Goal: Information Seeking & Learning: Learn about a topic

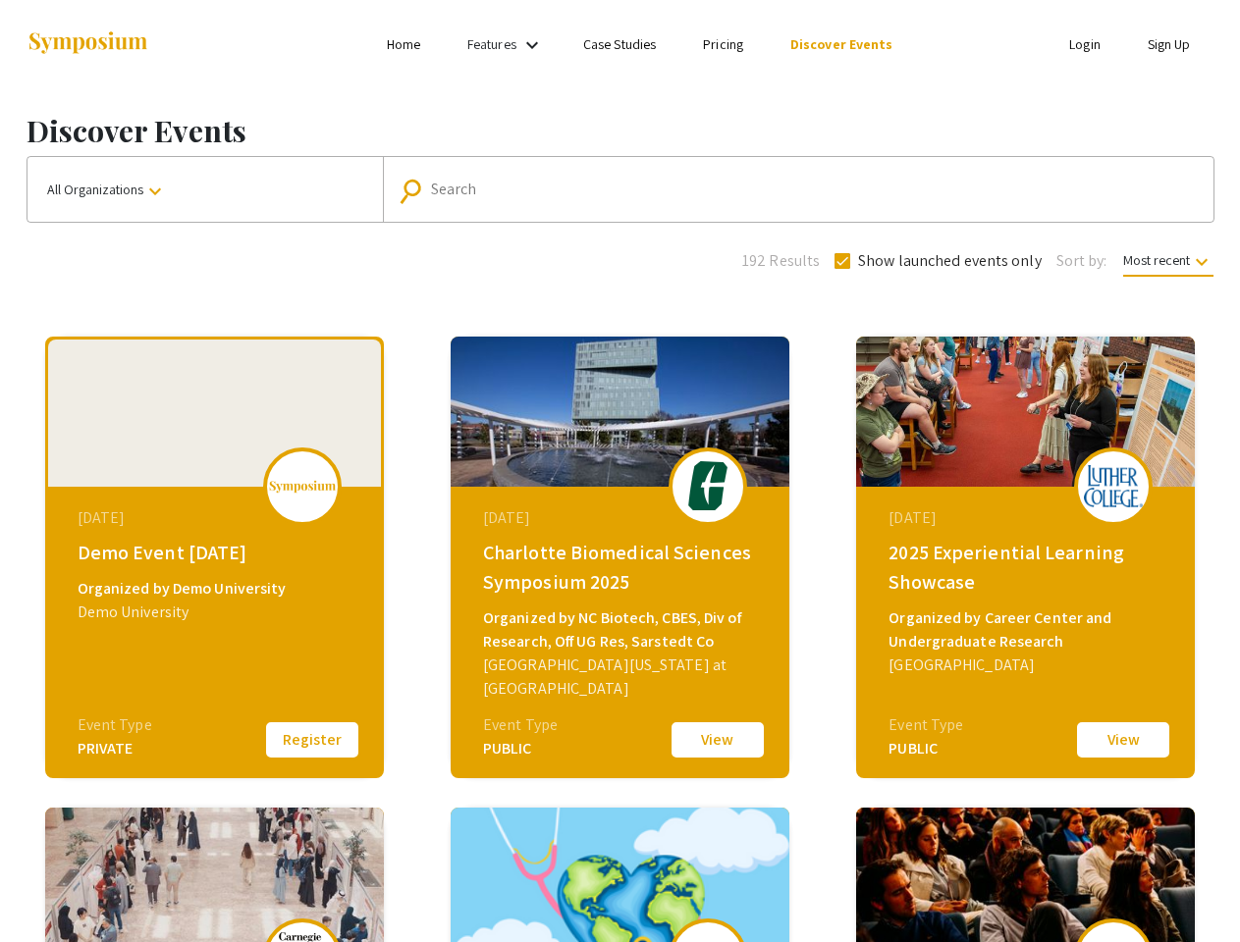
click at [508, 44] on link "Features" at bounding box center [491, 44] width 49 height 18
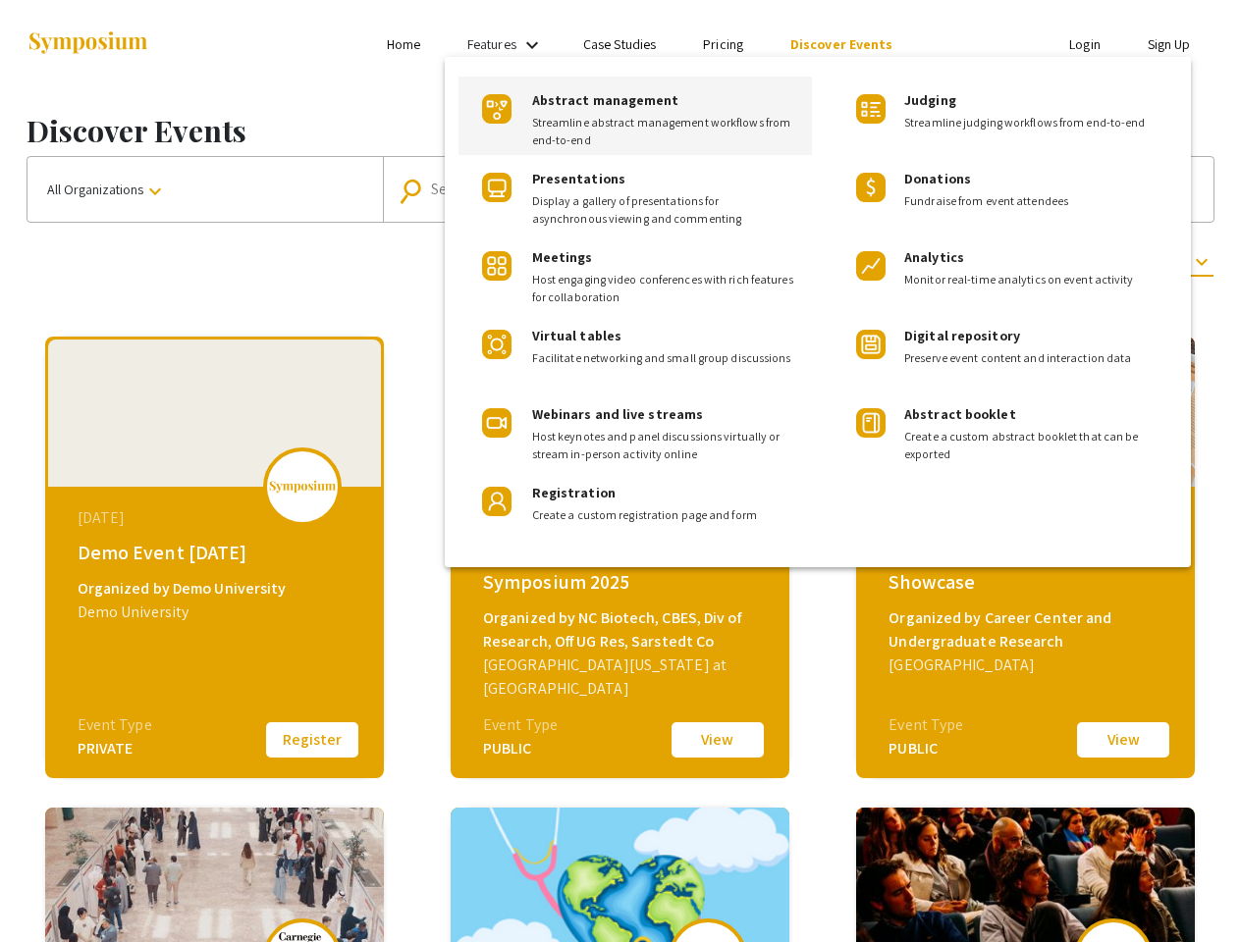
click at [205, 189] on div at bounding box center [620, 471] width 1240 height 942
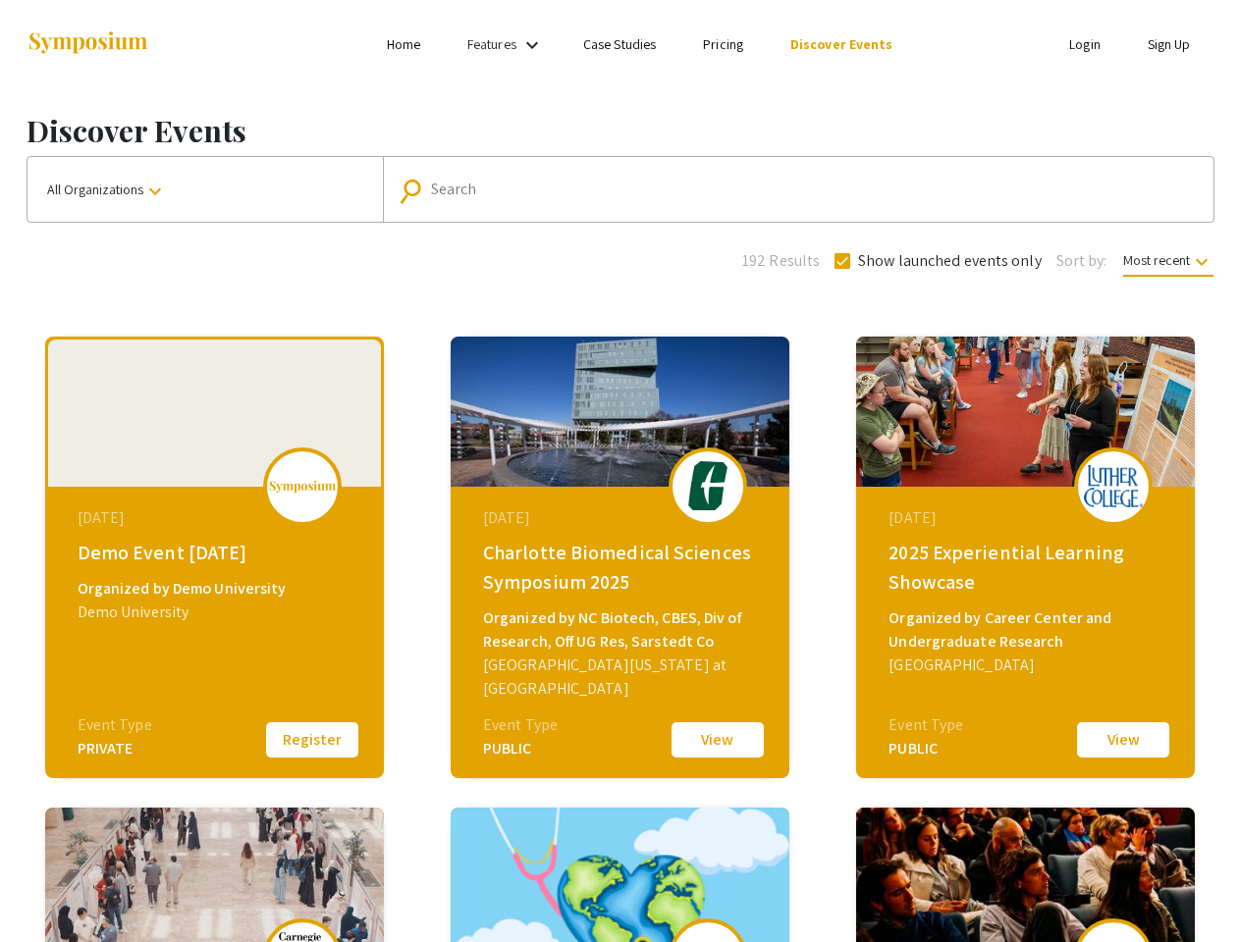
click at [793, 189] on input "Search" at bounding box center [809, 190] width 756 height 18
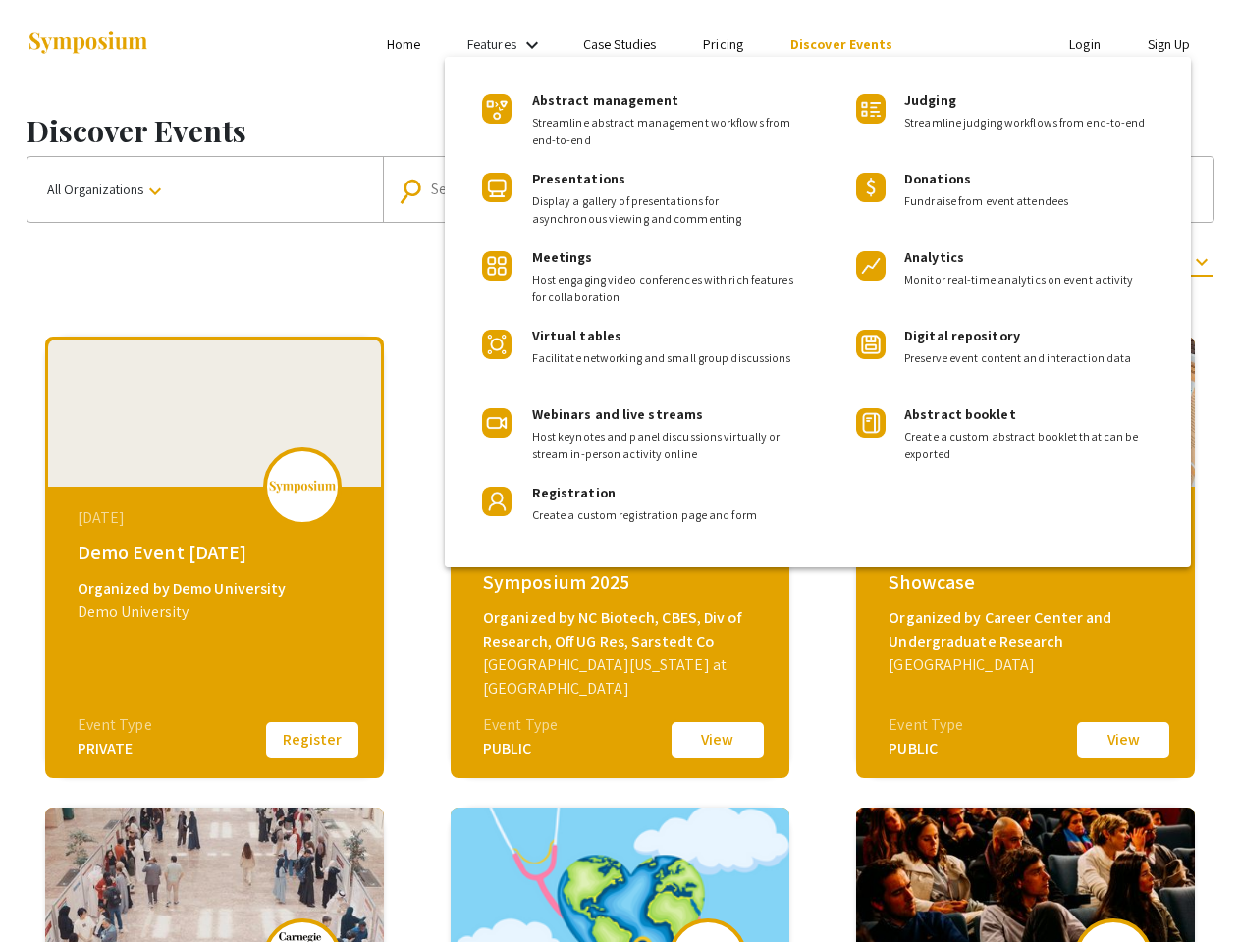
click at [936, 261] on span "Show launched events only" at bounding box center [950, 261] width 184 height 24
click at [842, 269] on input "Show launched events only" at bounding box center [841, 269] width 1 height 1
checkbox input "false"
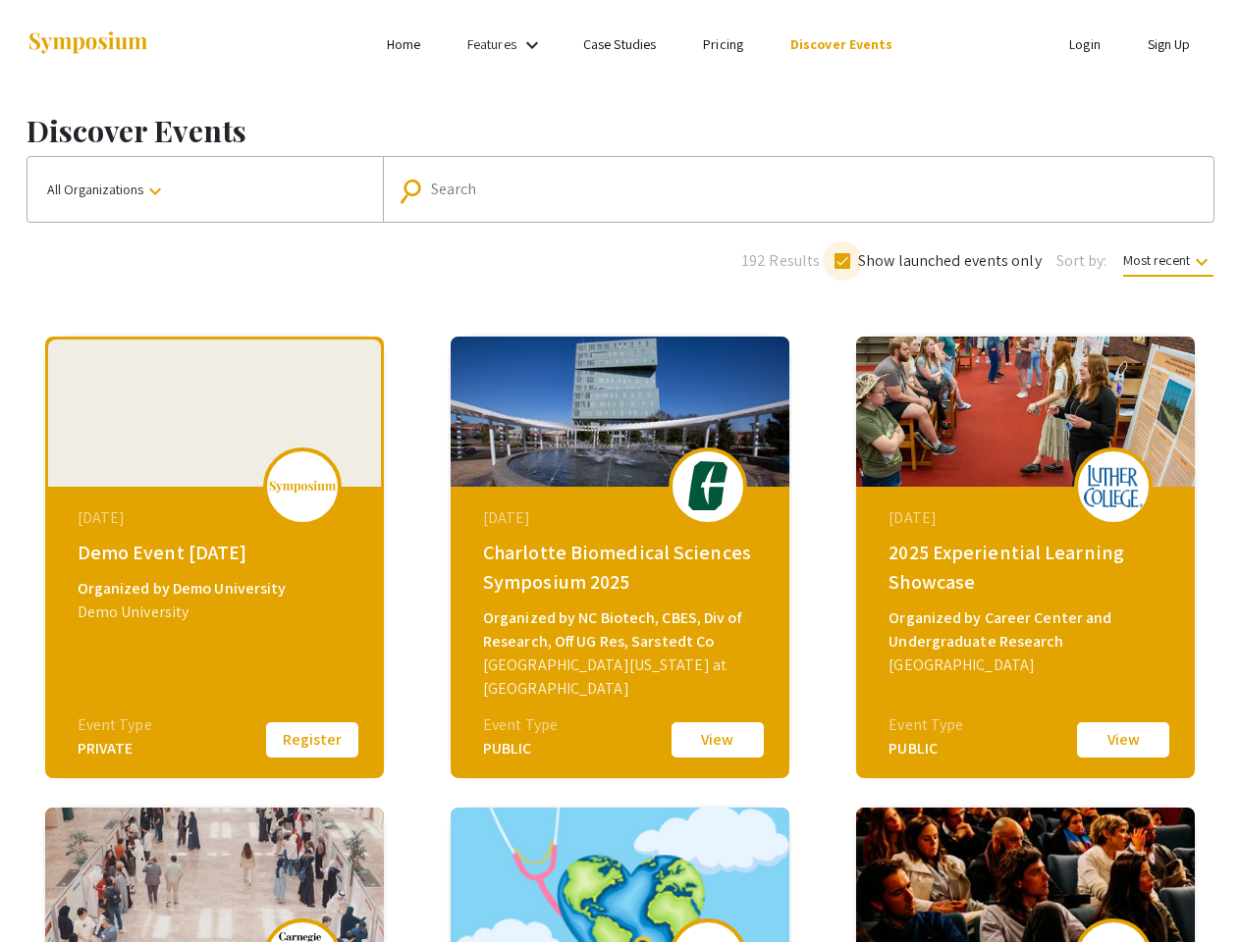
click at [1166, 260] on span "Most recent keyboard_arrow_down" at bounding box center [1168, 264] width 90 height 26
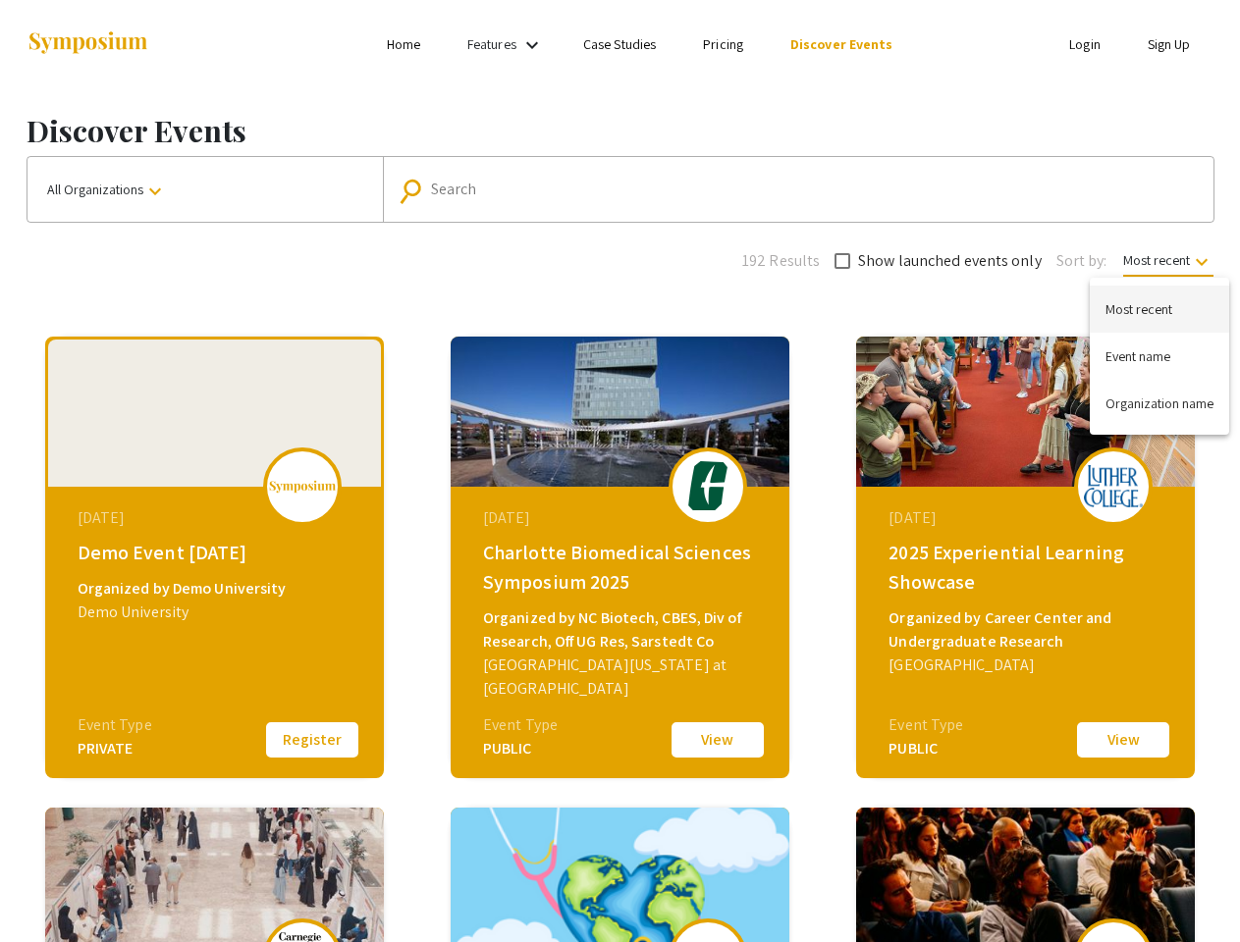
click at [312, 740] on div at bounding box center [620, 471] width 1240 height 942
